Goal: Information Seeking & Learning: Learn about a topic

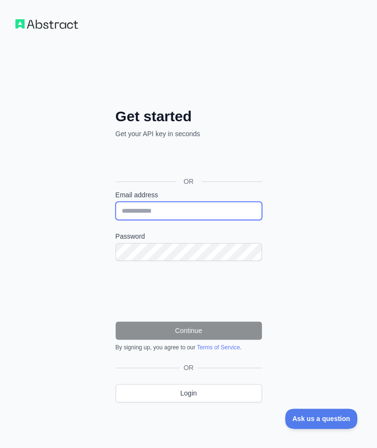
click at [166, 213] on input "Email address" at bounding box center [189, 211] width 146 height 18
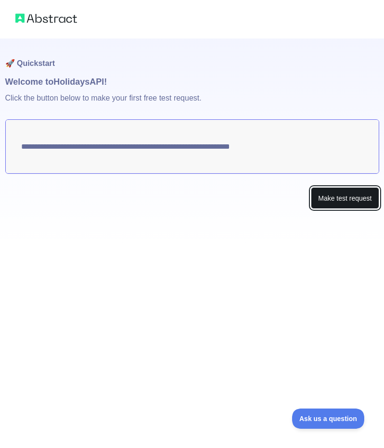
click at [343, 197] on button "Make test request" at bounding box center [345, 198] width 68 height 22
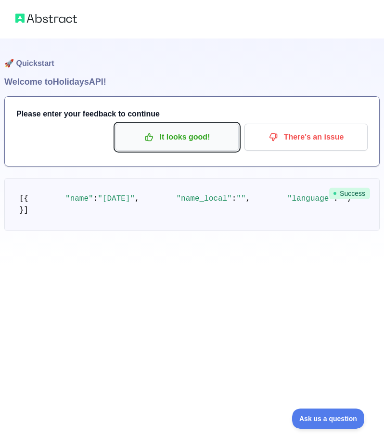
click at [194, 147] on button "It looks good!" at bounding box center [177, 137] width 123 height 27
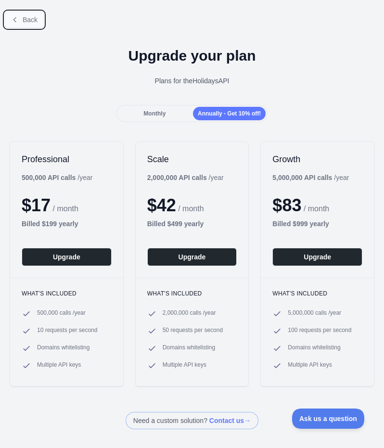
click at [27, 18] on span "Back" at bounding box center [30, 20] width 15 height 8
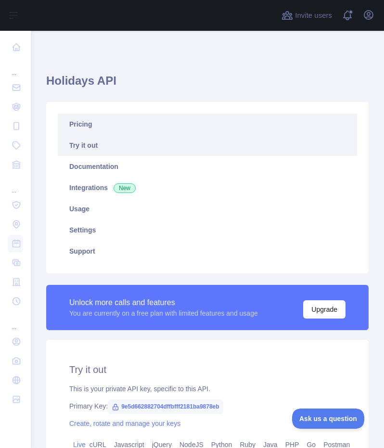
click at [87, 129] on link "Pricing" at bounding box center [207, 124] width 299 height 21
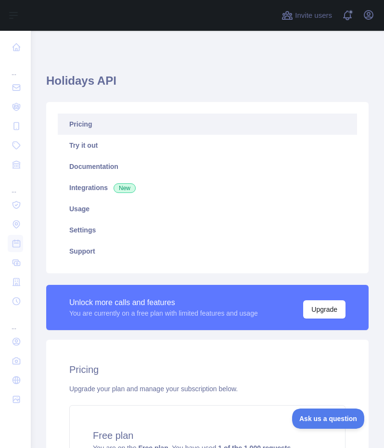
scroll to position [160, 0]
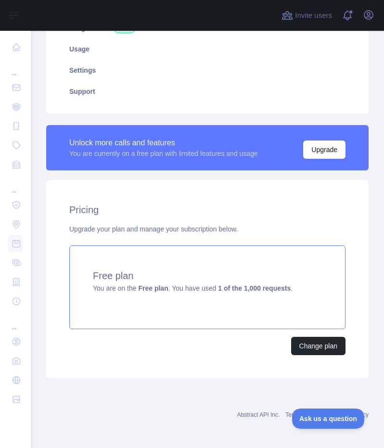
click at [191, 304] on div "Free plan You are on the Free plan . You have used 1 of the 1,000 requests ." at bounding box center [207, 287] width 276 height 84
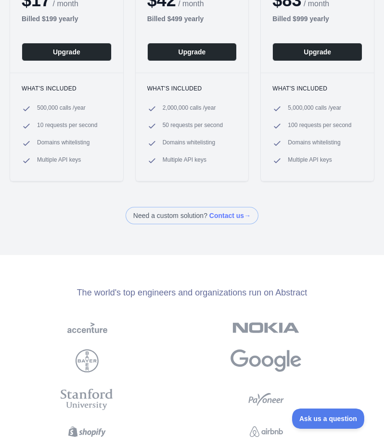
scroll to position [0, 15]
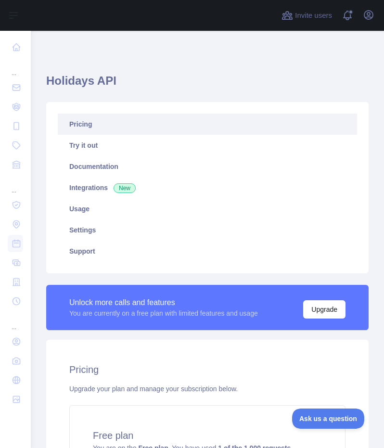
click at [137, 125] on link "Pricing" at bounding box center [207, 124] width 299 height 21
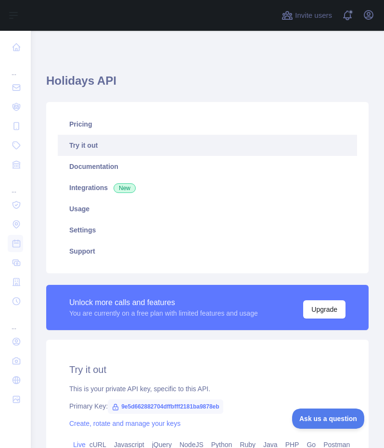
click at [100, 147] on link "Try it out" at bounding box center [207, 145] width 299 height 21
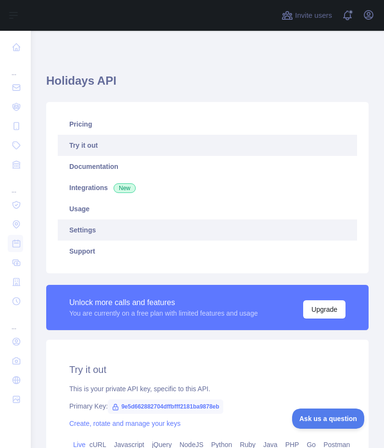
scroll to position [191, 0]
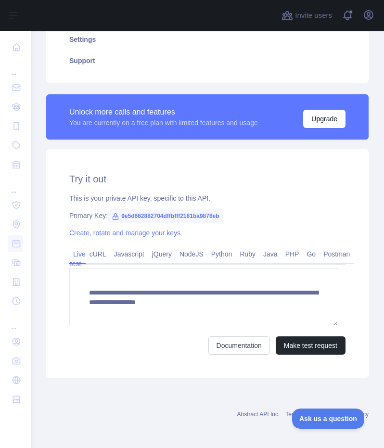
click at [134, 218] on span "9e5d662882704dffbfff2181ba9878eb" at bounding box center [165, 216] width 115 height 14
copy span "9e5d662882704dffbfff2181ba9878eb"
click at [227, 176] on h2 "Try it out" at bounding box center [207, 178] width 276 height 13
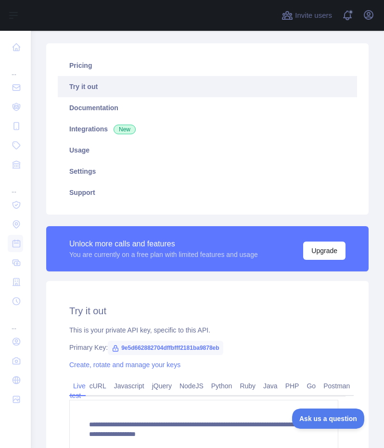
scroll to position [0, 0]
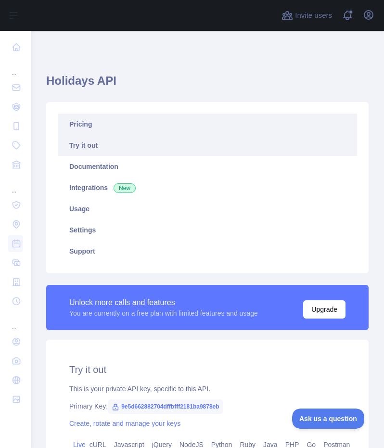
click at [100, 126] on link "Pricing" at bounding box center [207, 124] width 299 height 21
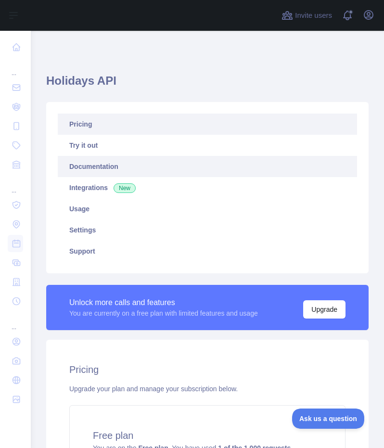
click at [89, 168] on link "Documentation" at bounding box center [207, 166] width 299 height 21
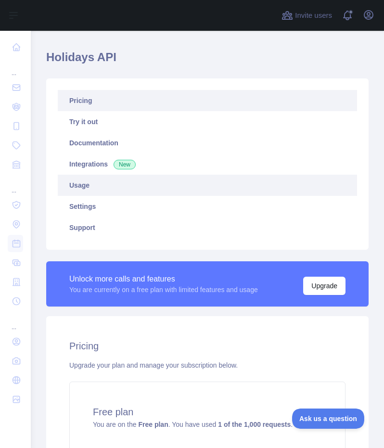
scroll to position [22, 0]
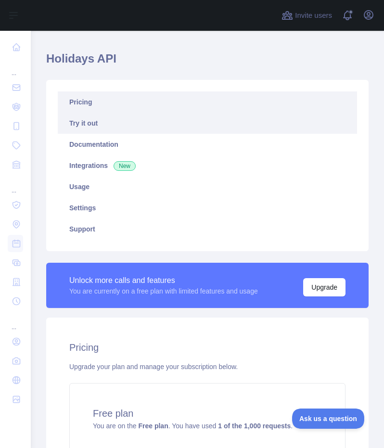
click at [88, 128] on link "Try it out" at bounding box center [207, 123] width 299 height 21
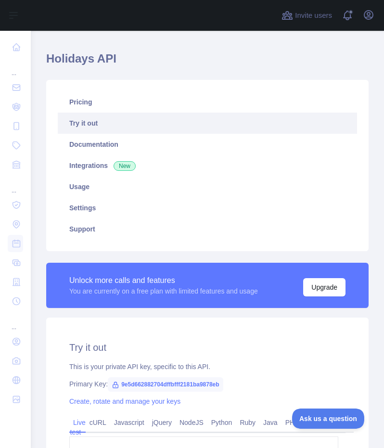
click at [157, 384] on span "9e5d662882704dffbfff2181ba9878eb" at bounding box center [165, 384] width 115 height 14
copy span "9e5d662882704dffbfff2181ba9878eb"
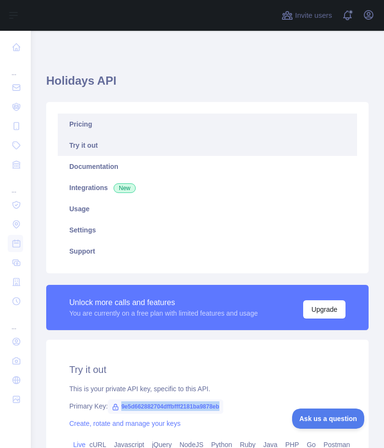
click at [108, 124] on link "Pricing" at bounding box center [207, 124] width 299 height 21
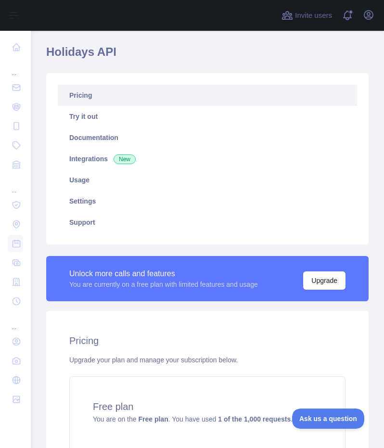
scroll to position [28, 0]
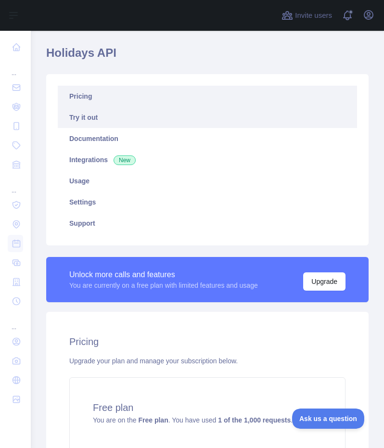
click at [96, 120] on link "Try it out" at bounding box center [207, 117] width 299 height 21
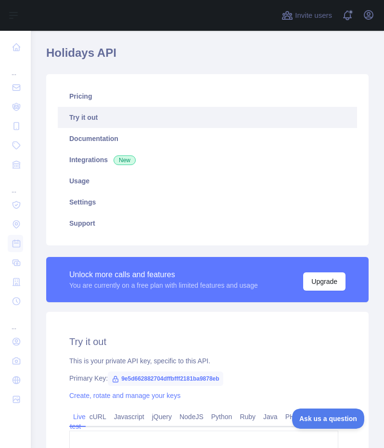
click at [146, 377] on span "9e5d662882704dffbfff2181ba9878eb" at bounding box center [165, 379] width 115 height 14
copy span "9e5d662882704dffbfff2181ba9878eb"
